Goal: Transaction & Acquisition: Register for event/course

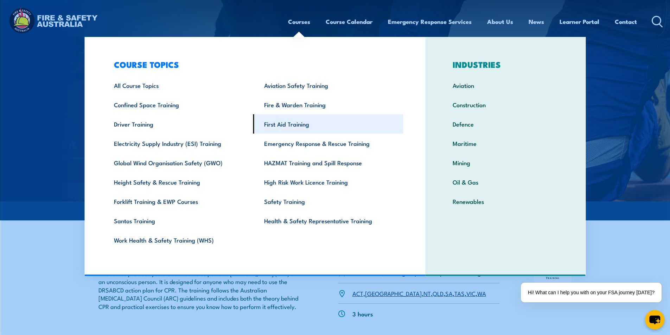
click at [282, 126] on link "First Aid Training" at bounding box center [328, 123] width 150 height 19
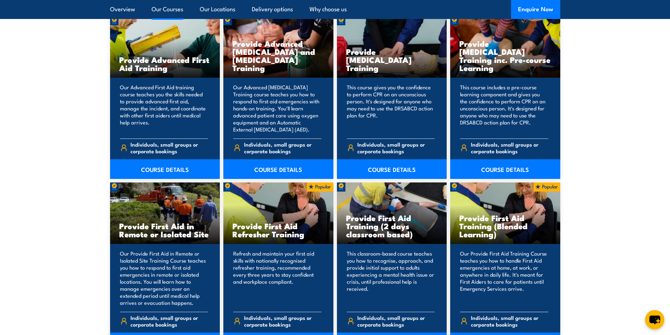
scroll to position [879, 0]
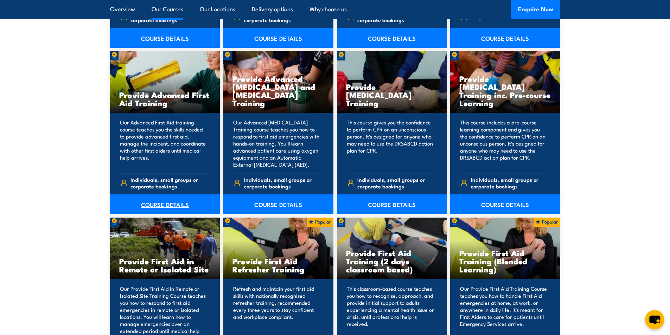
click at [173, 205] on link "COURSE DETAILS" at bounding box center [165, 204] width 110 height 20
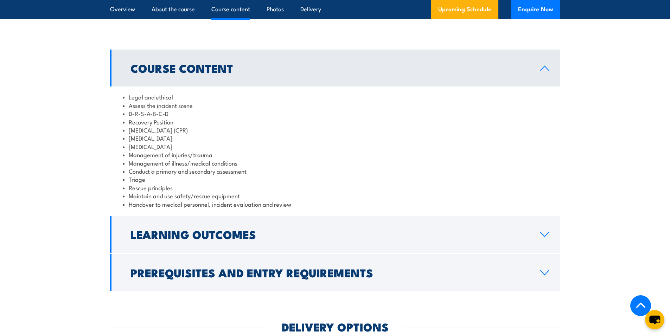
scroll to position [563, 0]
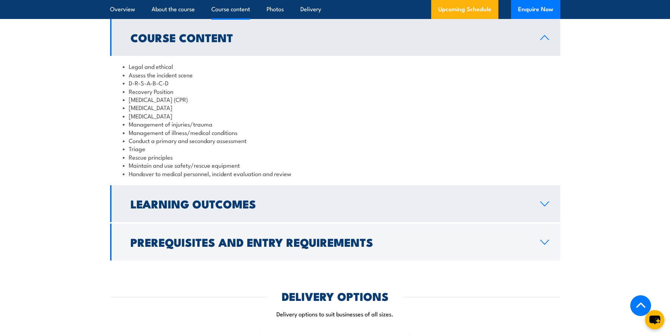
click at [544, 201] on icon at bounding box center [544, 204] width 9 height 6
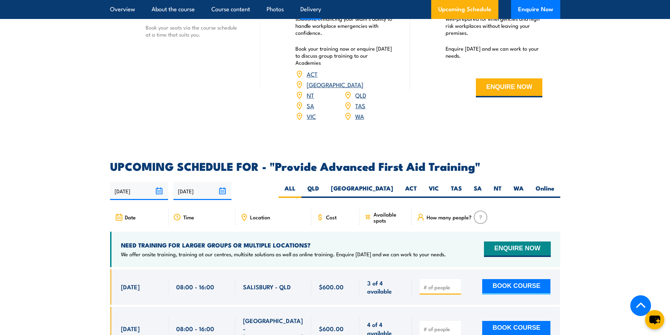
scroll to position [914, 0]
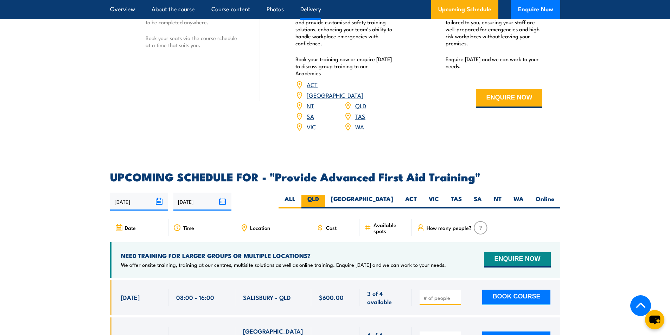
click at [325, 195] on label "QLD" at bounding box center [313, 202] width 24 height 14
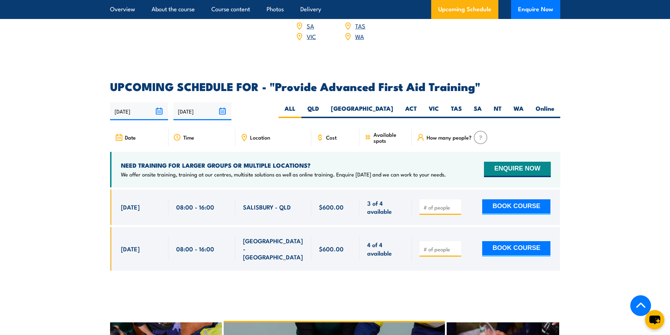
scroll to position [1020, 0]
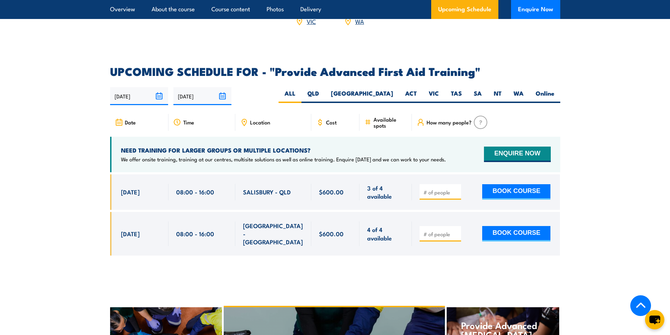
click at [225, 87] on input "29/03/2026" at bounding box center [202, 96] width 58 height 18
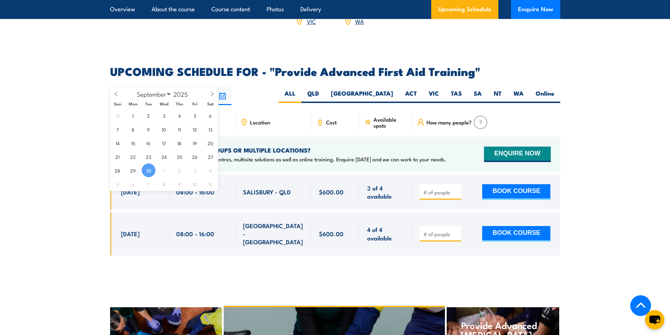
click at [160, 87] on input "30/09/2025" at bounding box center [139, 96] width 58 height 18
click at [211, 94] on icon at bounding box center [212, 93] width 5 height 5
click at [118, 92] on icon at bounding box center [116, 93] width 5 height 5
click at [116, 92] on icon at bounding box center [116, 94] width 2 height 5
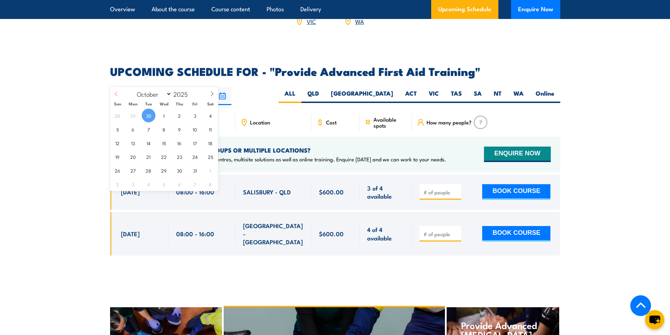
select select "8"
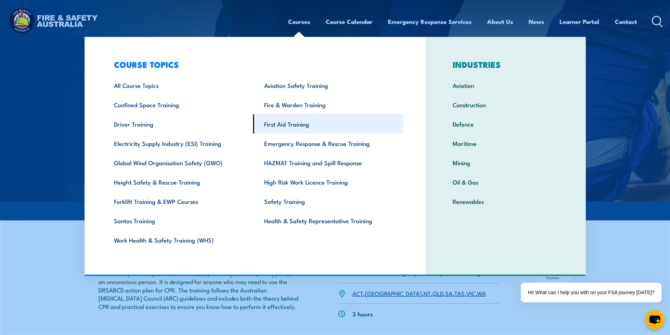
click at [274, 123] on link "First Aid Training" at bounding box center [328, 123] width 150 height 19
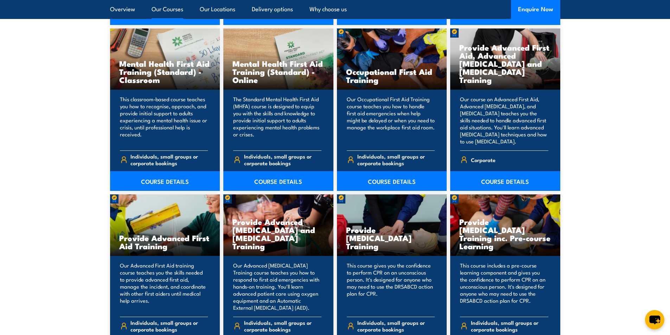
scroll to position [657, 0]
